Goal: Transaction & Acquisition: Book appointment/travel/reservation

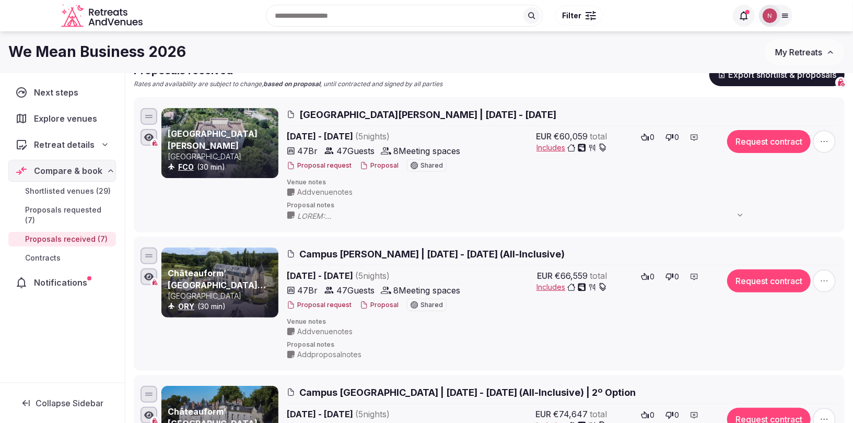
scroll to position [101, 0]
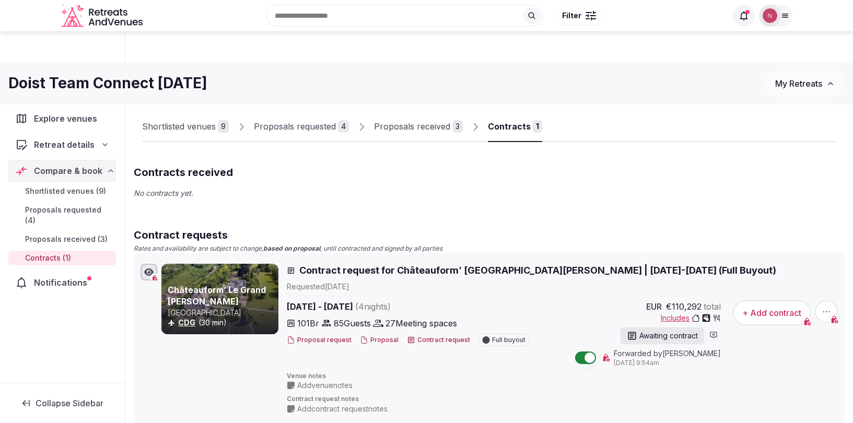
scroll to position [89, 0]
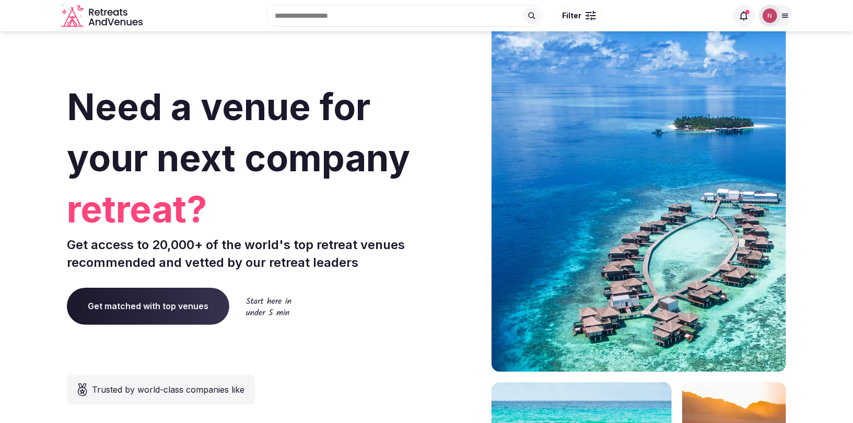
click at [770, 15] on img at bounding box center [769, 15] width 15 height 15
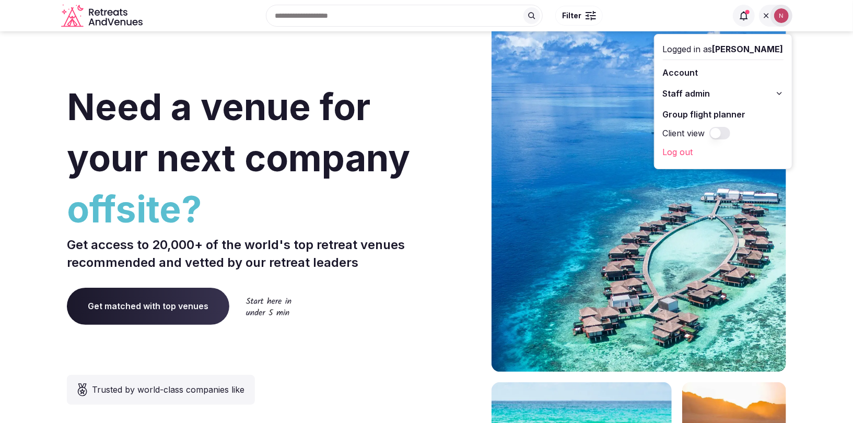
click at [579, 11] on span "Filter" at bounding box center [571, 15] width 19 height 10
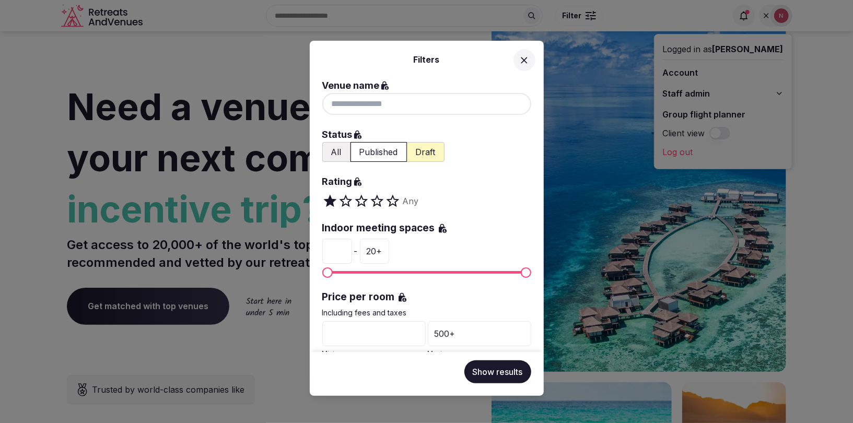
click at [381, 97] on div at bounding box center [426, 104] width 209 height 22
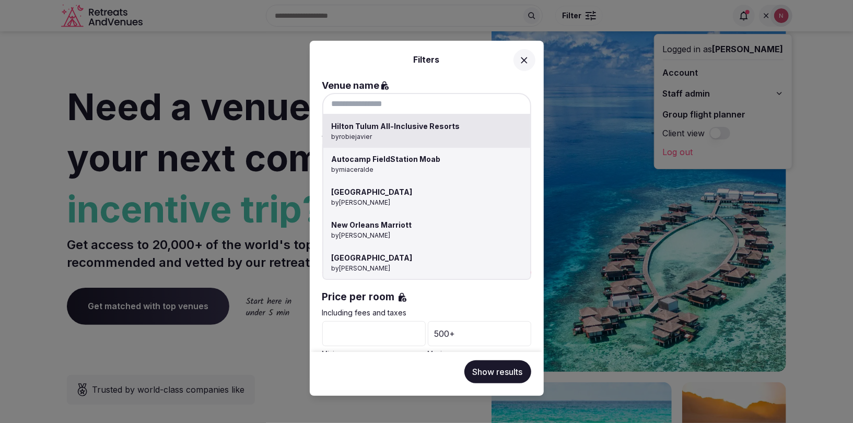
paste input "**********"
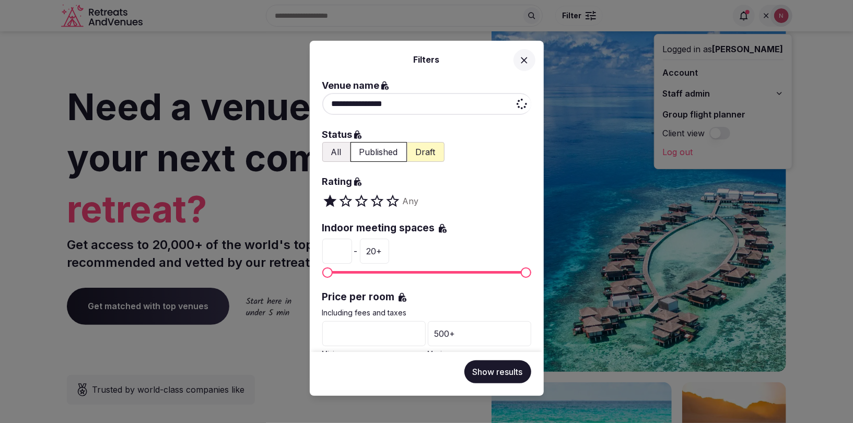
type input "**********"
click at [499, 368] on button "Show results" at bounding box center [497, 371] width 67 height 23
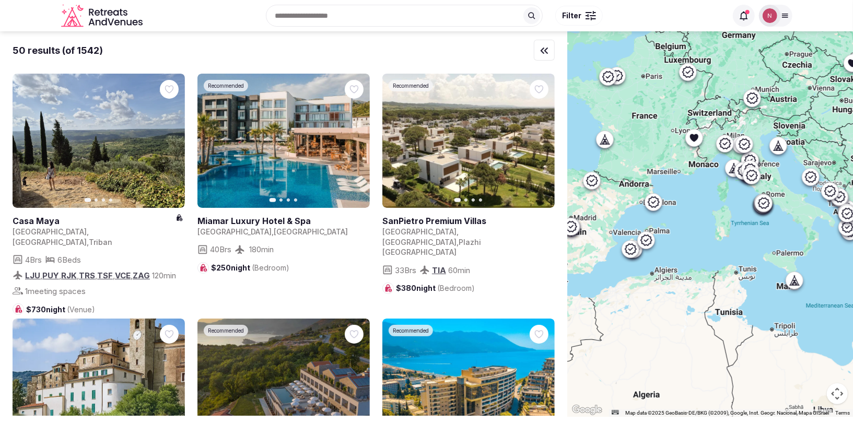
click at [586, 15] on div at bounding box center [586, 15] width 3 height 3
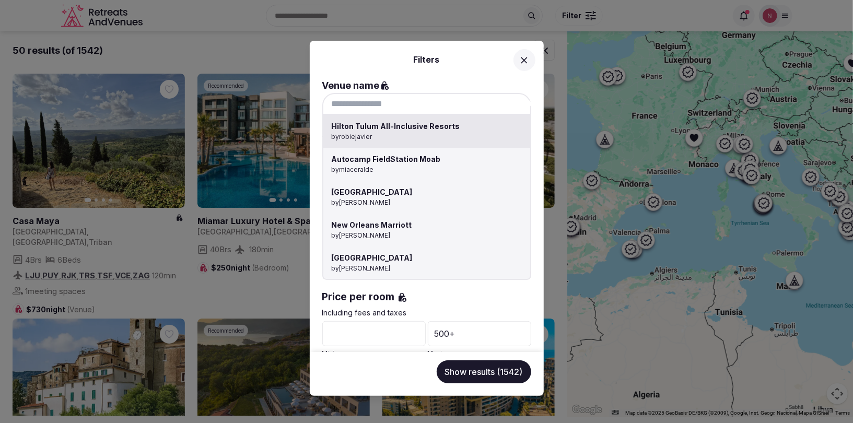
click at [450, 109] on div "Hilton Tulum All-Inclusive Resorts by robiejavier Autocamp FieldStation Moab by…" at bounding box center [426, 104] width 209 height 22
paste input "**********"
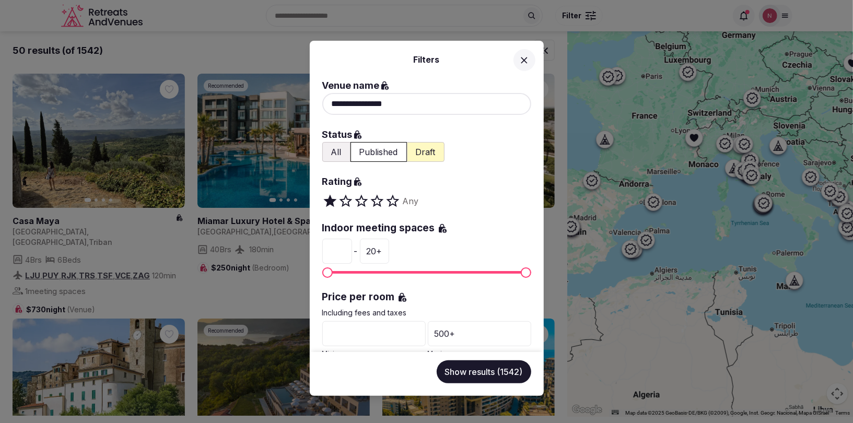
click at [364, 104] on input "**********" at bounding box center [426, 104] width 209 height 22
type input "********"
click at [527, 62] on icon at bounding box center [524, 60] width 6 height 6
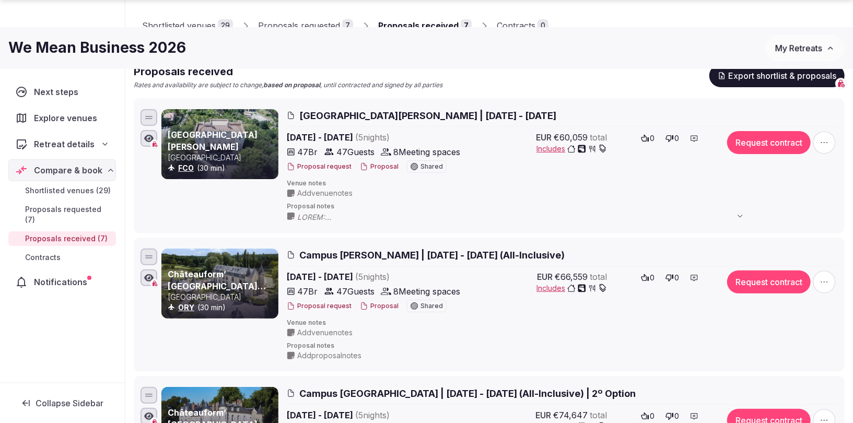
scroll to position [783, 0]
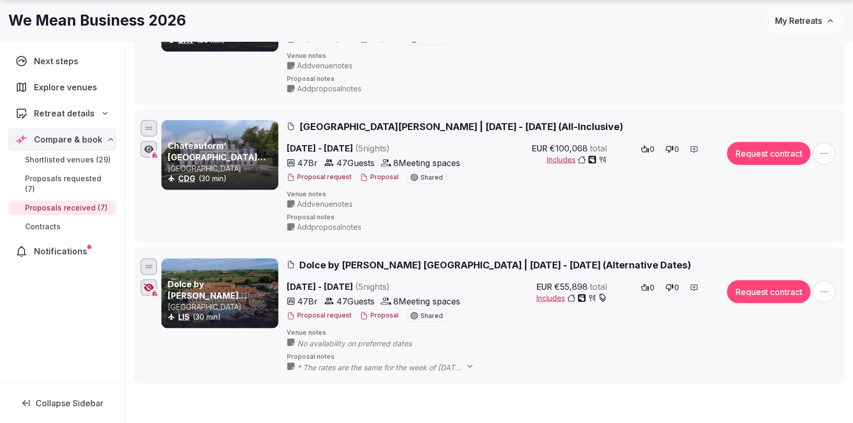
click at [50, 155] on span "Shortlisted venues (29)" at bounding box center [68, 160] width 86 height 10
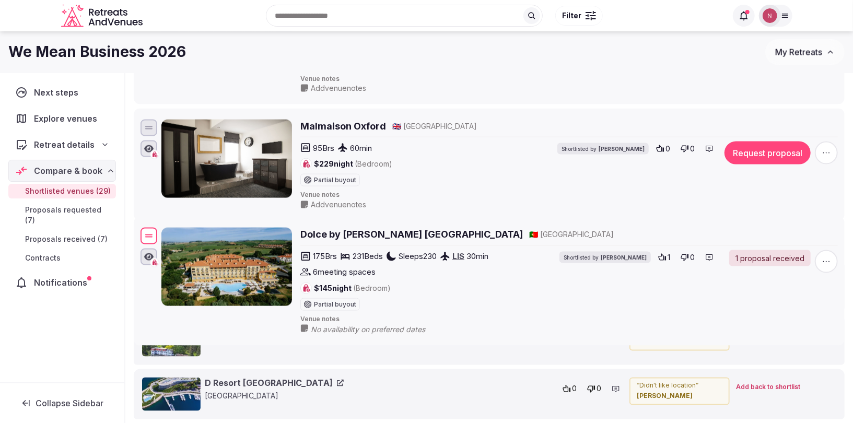
scroll to position [3361, 0]
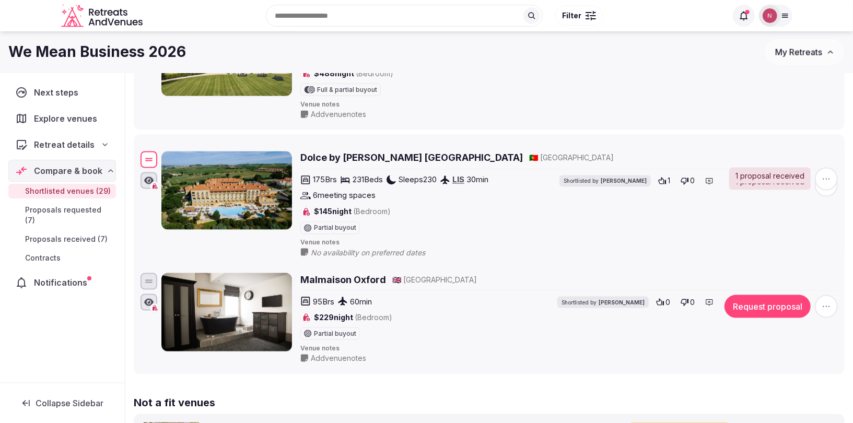
drag, startPoint x: 147, startPoint y: 137, endPoint x: 178, endPoint y: 137, distance: 31.3
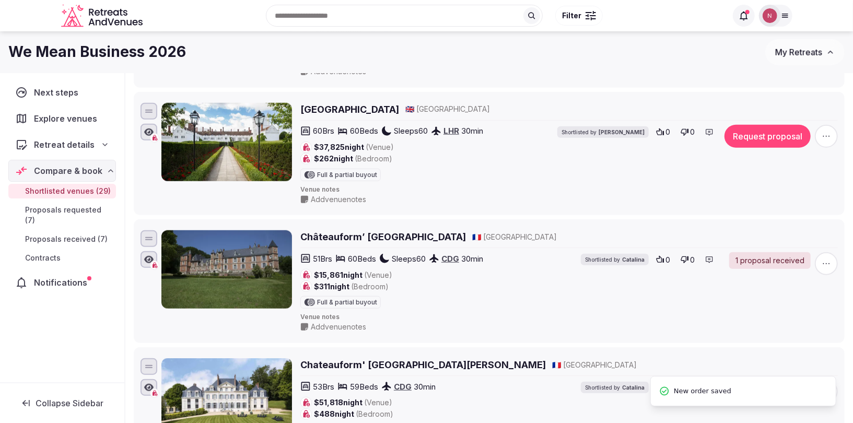
scroll to position [2954, 0]
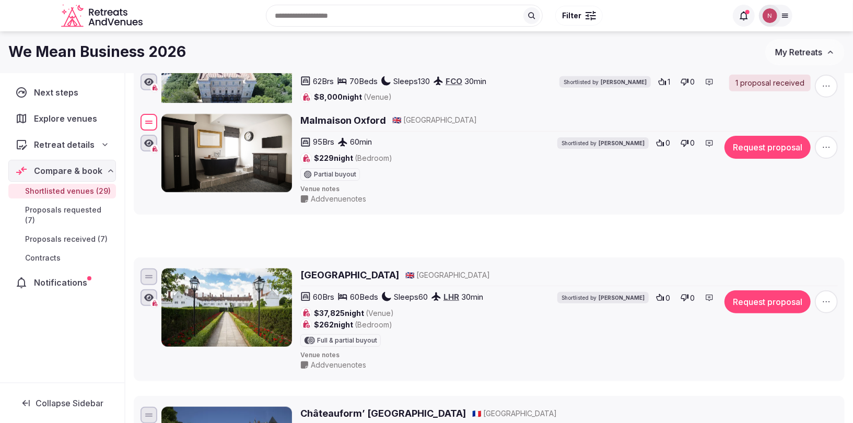
drag, startPoint x: 143, startPoint y: 242, endPoint x: 146, endPoint y: 91, distance: 150.9
click at [146, 114] on div at bounding box center [148, 122] width 17 height 17
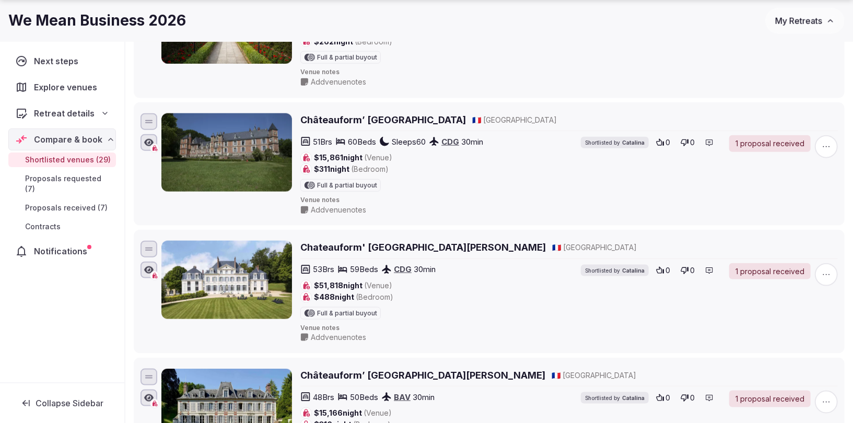
scroll to position [3356, 0]
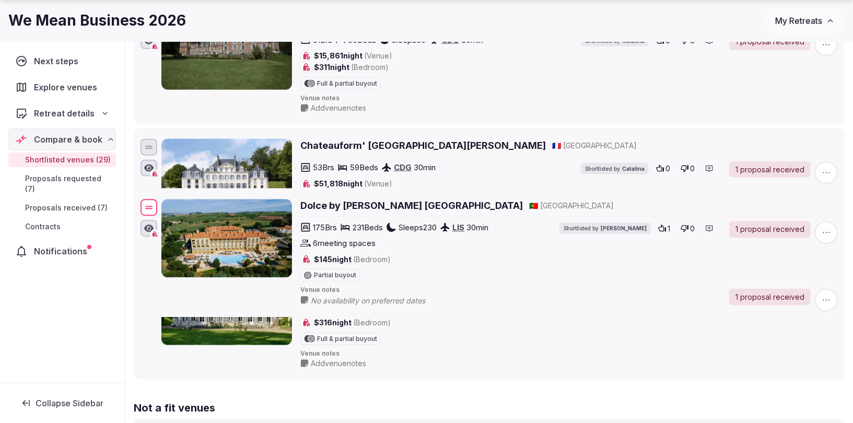
drag, startPoint x: 149, startPoint y: 191, endPoint x: 139, endPoint y: 177, distance: 16.8
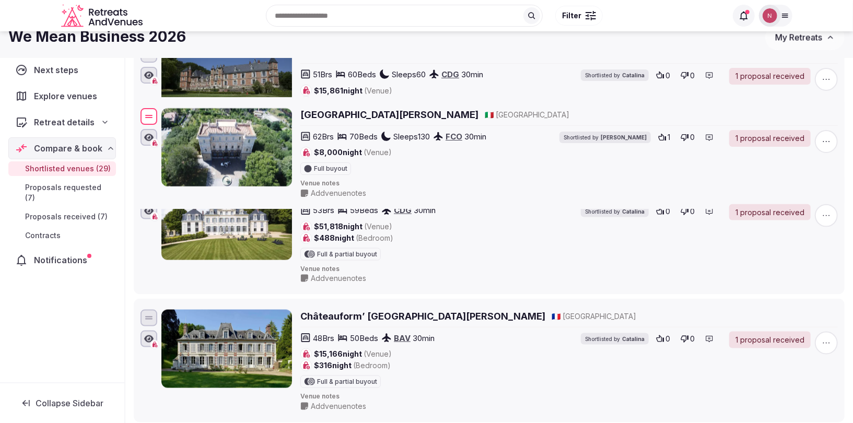
scroll to position [3198, 0]
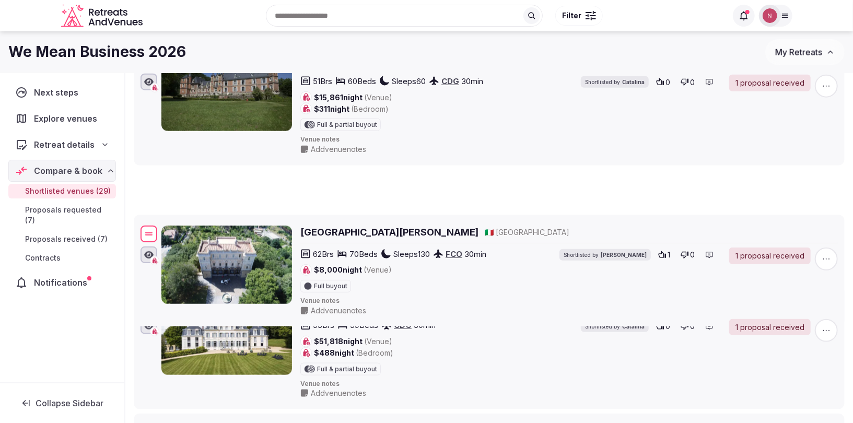
drag, startPoint x: 150, startPoint y: 89, endPoint x: 173, endPoint y: 197, distance: 111.0
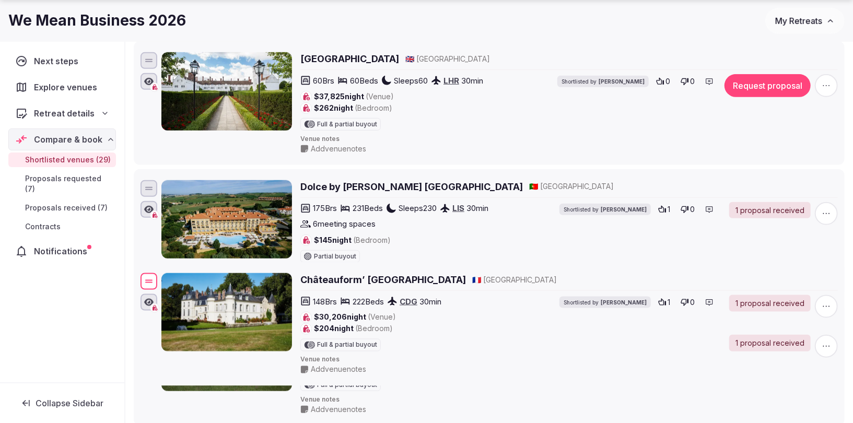
scroll to position [2812, 0]
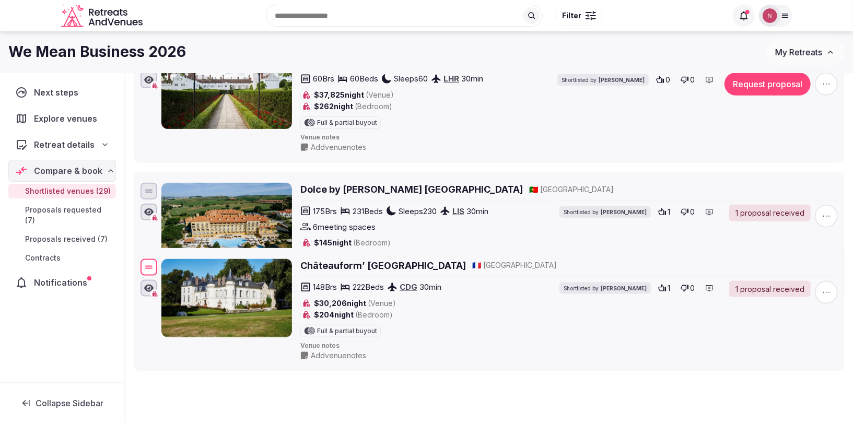
drag, startPoint x: 146, startPoint y: 249, endPoint x: 143, endPoint y: 232, distance: 16.5
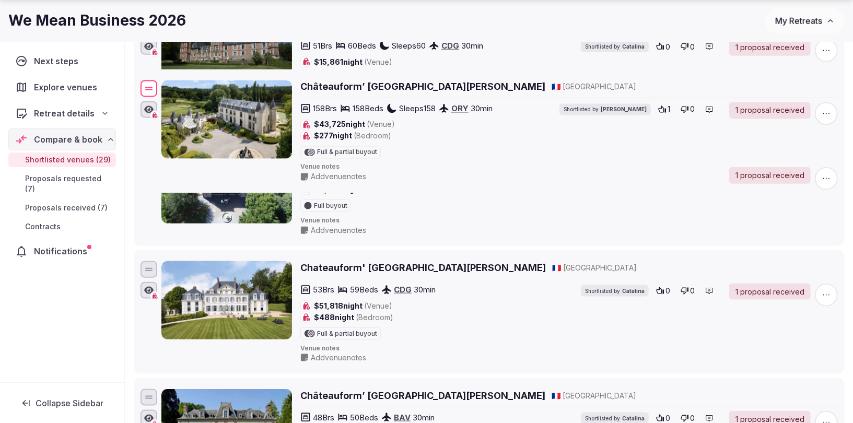
scroll to position [3288, 0]
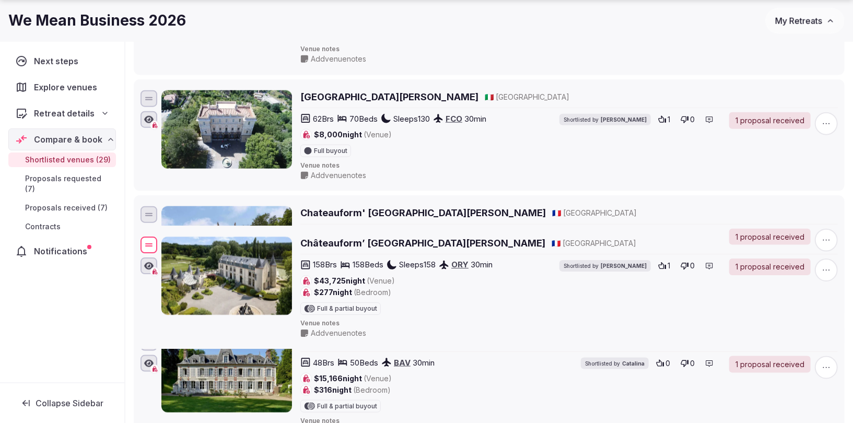
drag, startPoint x: 144, startPoint y: 237, endPoint x: 148, endPoint y: 230, distance: 7.5
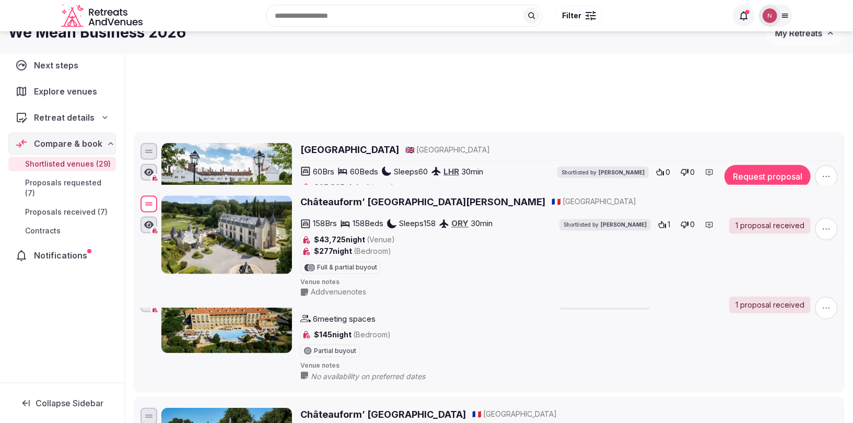
scroll to position [2590, 0]
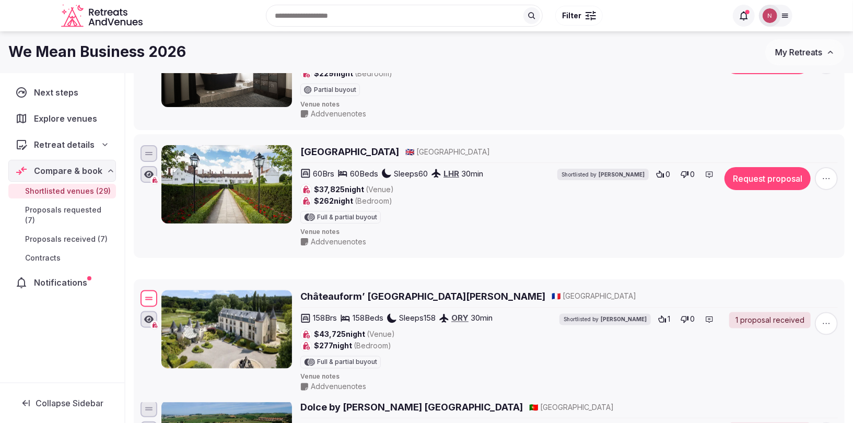
drag, startPoint x: 150, startPoint y: 190, endPoint x: 158, endPoint y: 270, distance: 80.8
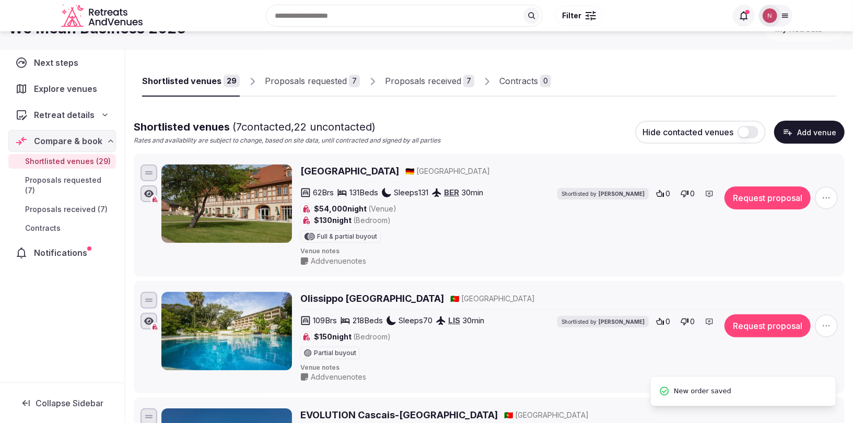
scroll to position [0, 0]
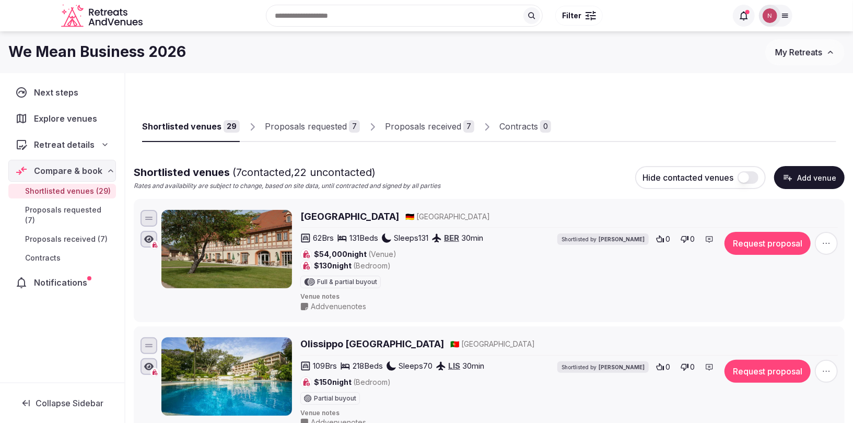
click at [592, 17] on div at bounding box center [590, 15] width 10 height 3
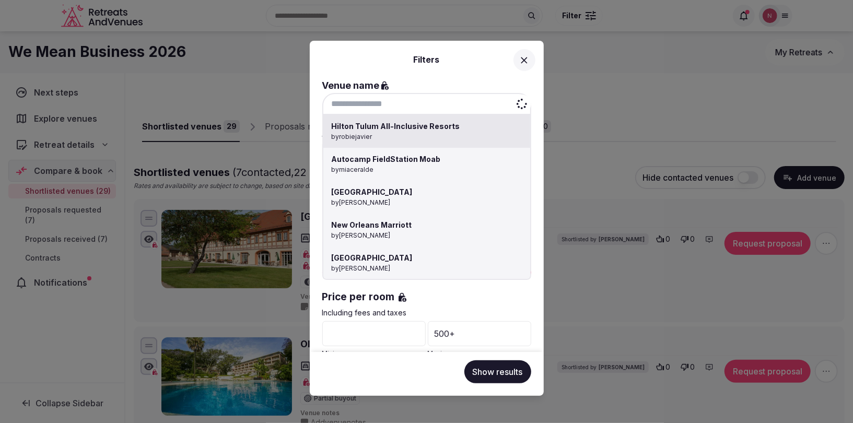
click at [399, 112] on div "Hilton Tulum All-Inclusive Resorts by robiejavier Autocamp FieldStation Moab by…" at bounding box center [426, 104] width 209 height 22
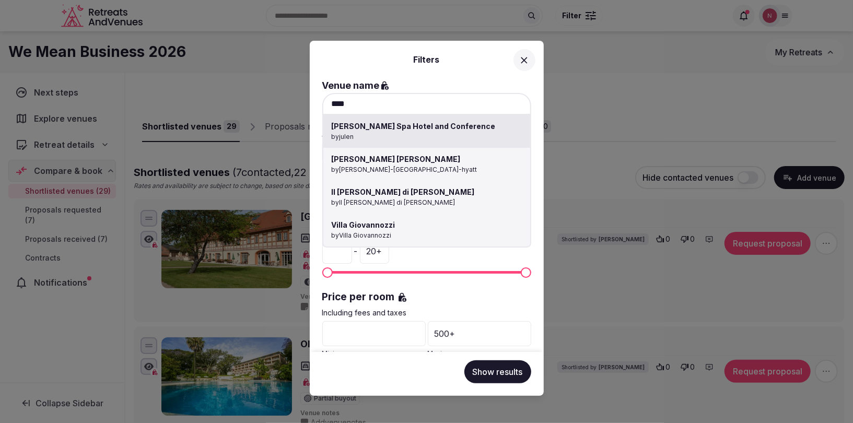
type input "**********"
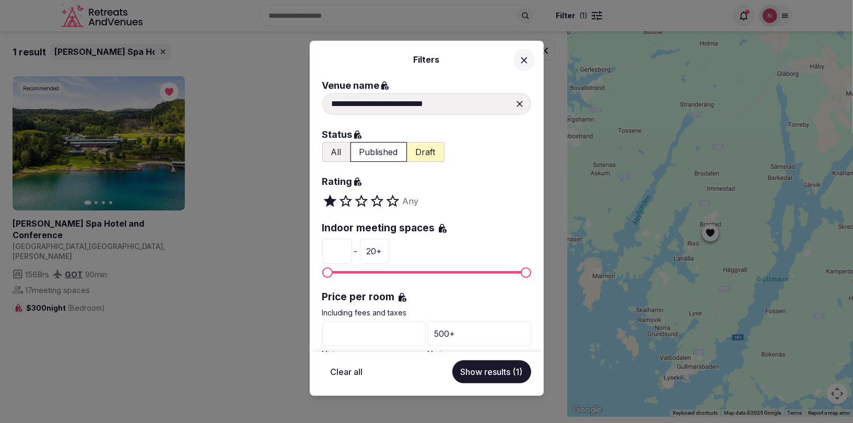
click at [128, 140] on div "**********" at bounding box center [426, 211] width 853 height 423
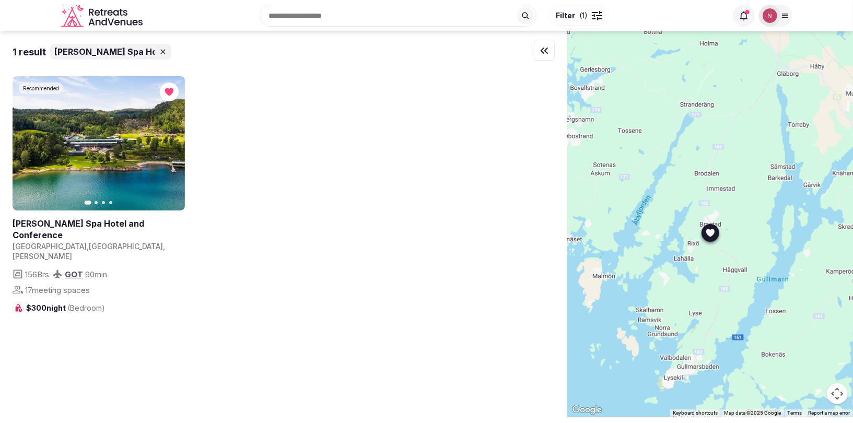
click at [114, 138] on link at bounding box center [99, 143] width 172 height 134
click at [770, 16] on img at bounding box center [769, 15] width 15 height 15
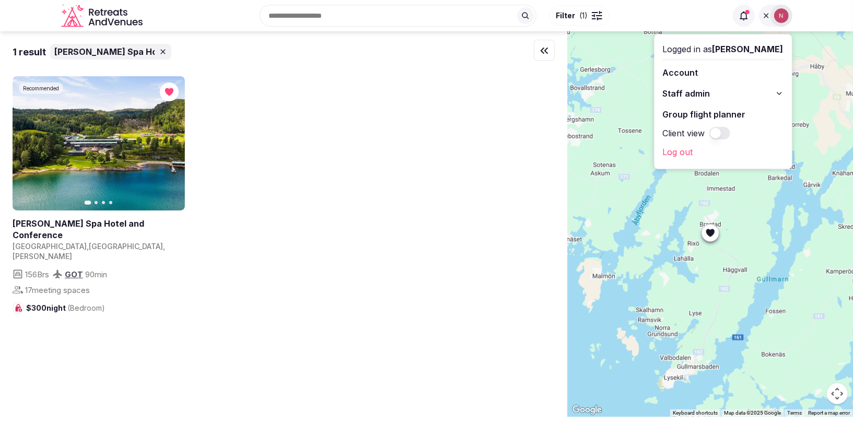
click at [680, 86] on button "Staff admin" at bounding box center [723, 93] width 121 height 17
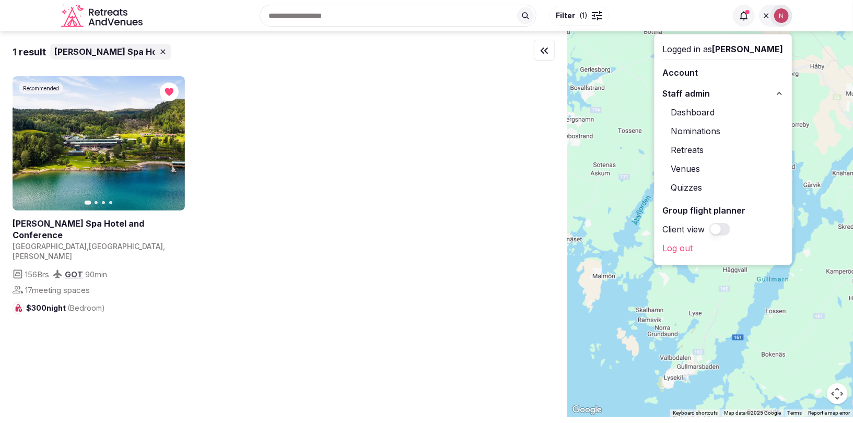
click at [705, 152] on link "Retreats" at bounding box center [723, 149] width 121 height 17
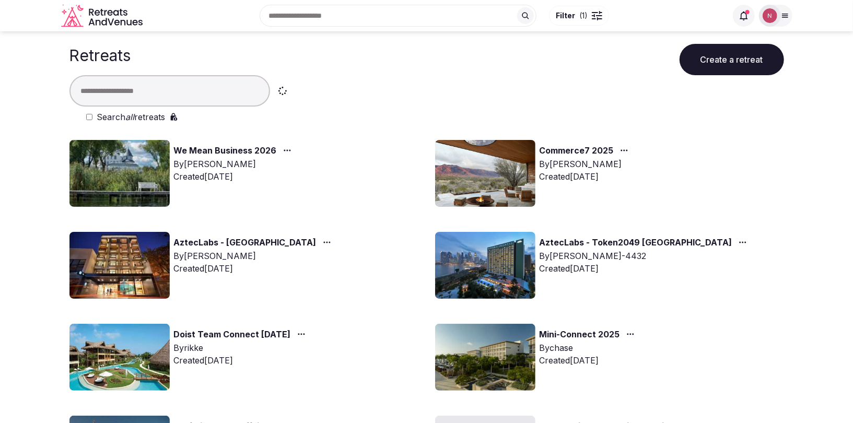
click at [134, 168] on img at bounding box center [119, 173] width 100 height 67
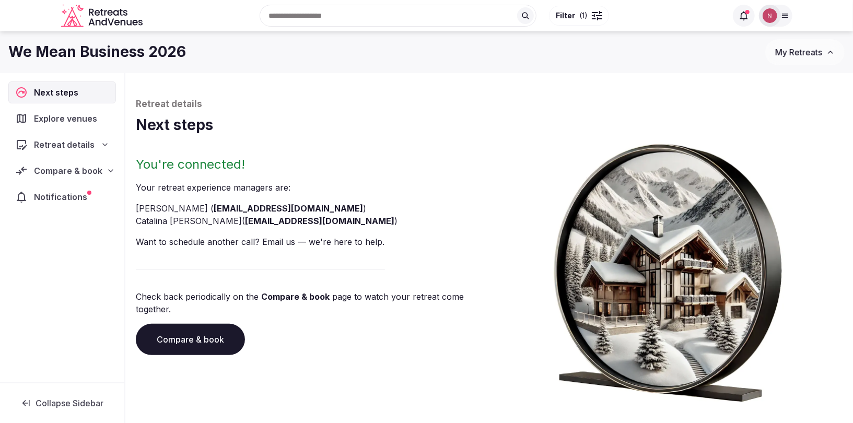
click at [66, 165] on span "Compare & book" at bounding box center [68, 170] width 68 height 13
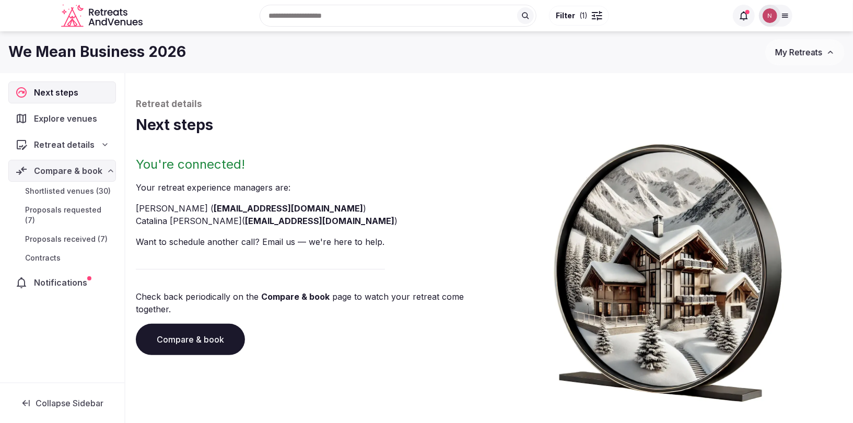
click at [56, 234] on span "Proposals received (7)" at bounding box center [66, 239] width 82 height 10
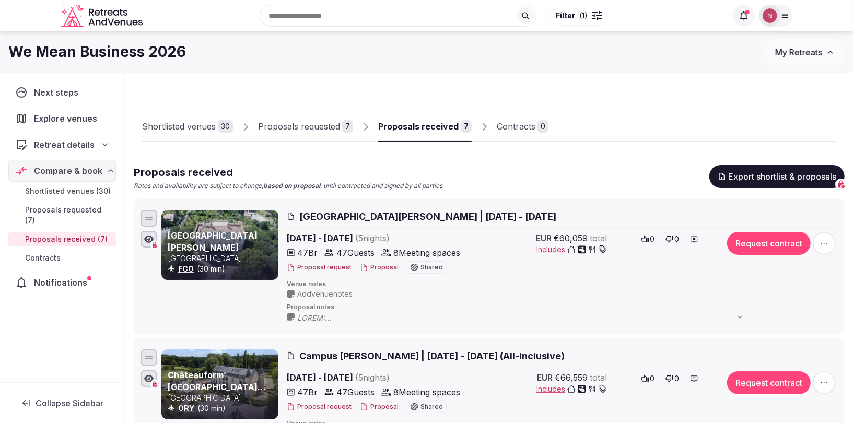
click at [193, 138] on link "Shortlisted venues 30" at bounding box center [187, 127] width 91 height 30
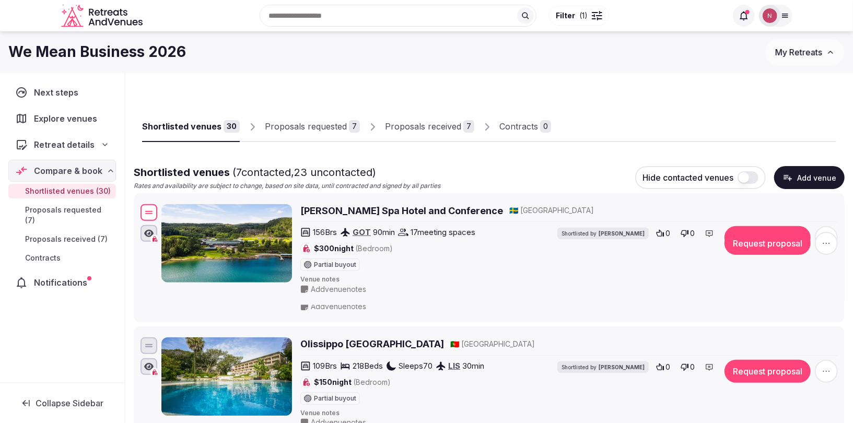
drag, startPoint x: 145, startPoint y: 62, endPoint x: 180, endPoint y: 207, distance: 149.8
click at [180, 207] on div "[PERSON_NAME] Spa Hotel and Conference 🇸🇪 [GEOGRAPHIC_DATA] 156 Brs GOT 90 min …" at bounding box center [488, 249] width 701 height 95
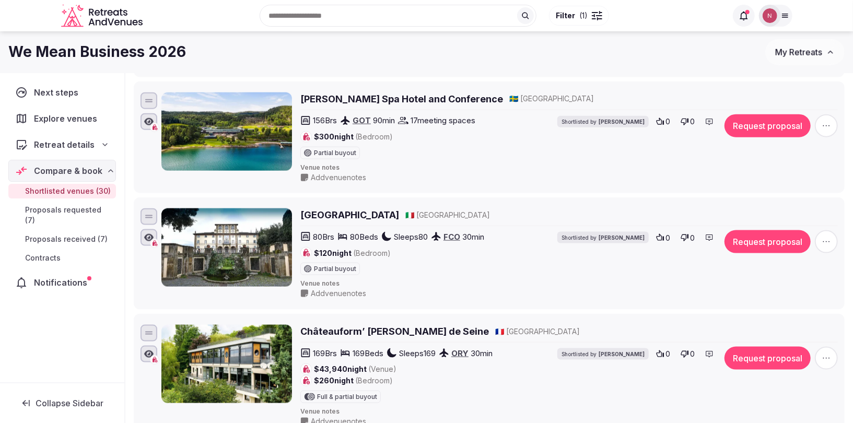
scroll to position [610, 0]
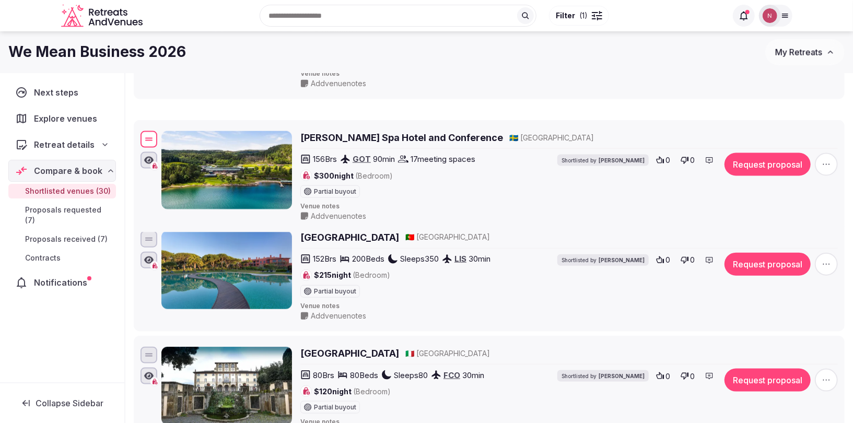
drag, startPoint x: 144, startPoint y: 183, endPoint x: 142, endPoint y: 136, distance: 47.0
click at [142, 136] on div at bounding box center [148, 139] width 17 height 17
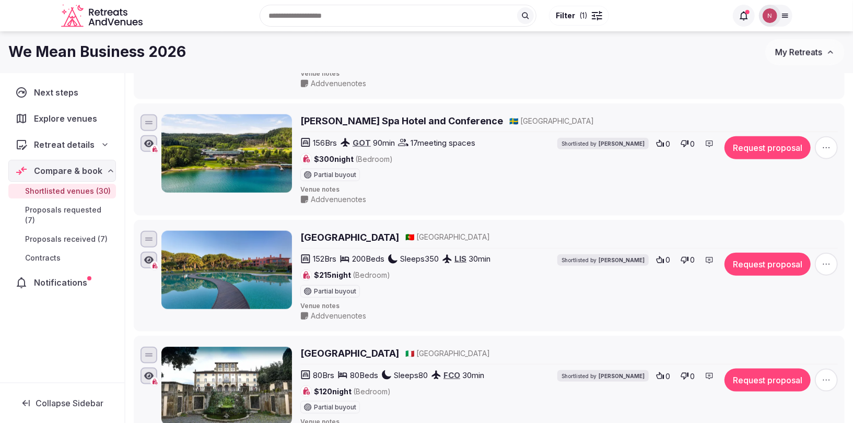
click at [828, 143] on icon "button" at bounding box center [826, 148] width 10 height 10
click at [783, 79] on button "Mark as not a fit" at bounding box center [798, 78] width 87 height 17
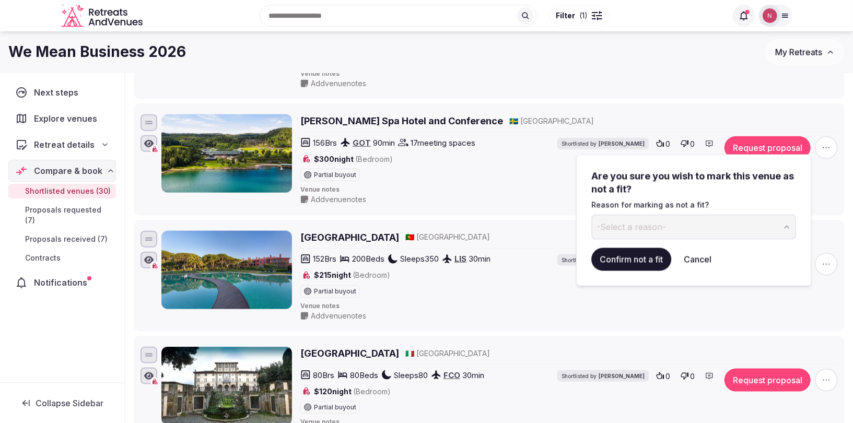
click at [674, 225] on button "-Select a reason-" at bounding box center [693, 227] width 205 height 25
type input "**********"
click at [622, 266] on button "Confirm not a fit" at bounding box center [631, 259] width 80 height 23
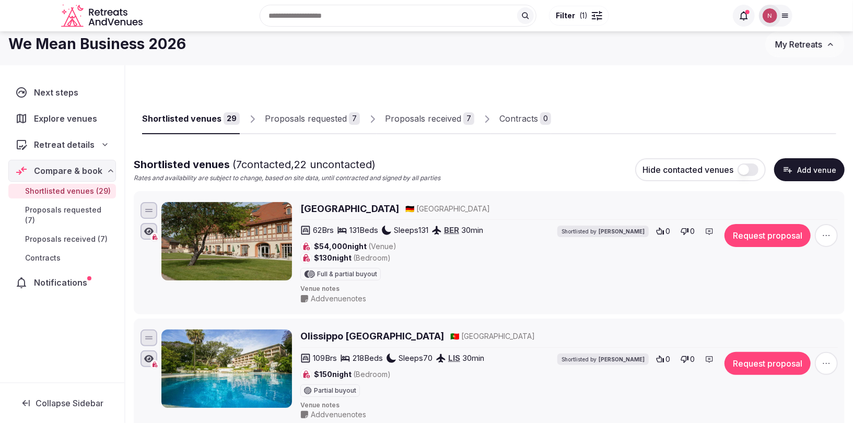
scroll to position [0, 0]
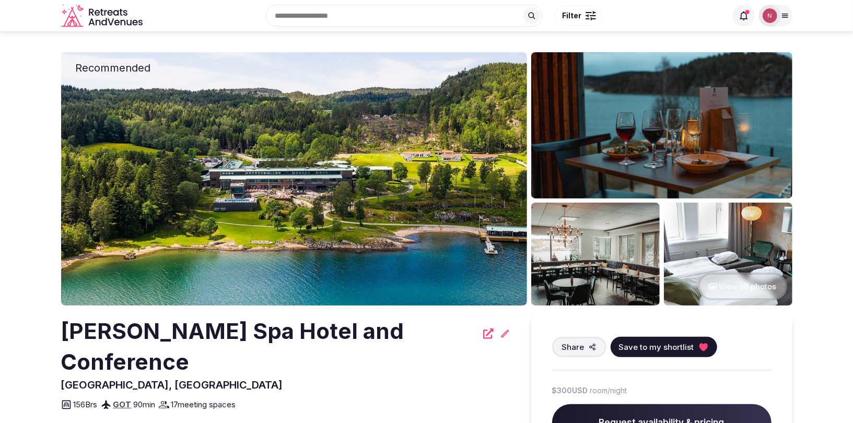
click at [643, 348] on span "Save to my shortlist" at bounding box center [656, 346] width 75 height 11
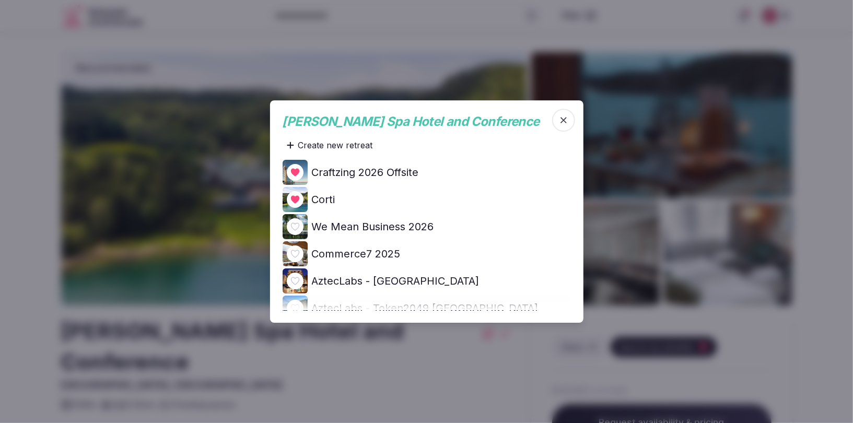
click at [0, 0] on icon at bounding box center [0, 0] width 0 height 0
click at [559, 120] on icon "button" at bounding box center [563, 120] width 10 height 10
